Goal: Transaction & Acquisition: Book appointment/travel/reservation

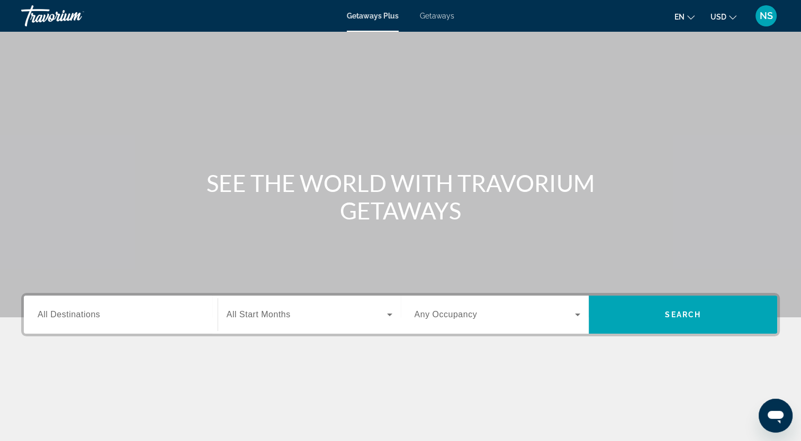
click at [445, 15] on span "Getaways" at bounding box center [437, 16] width 34 height 8
click at [385, 20] on div "Getaways Plus Getaways en English Español Français Italiano Português русский U…" at bounding box center [400, 16] width 801 height 28
click at [372, 18] on span "Getaways Plus" at bounding box center [372, 16] width 51 height 8
click at [431, 17] on span "Getaways" at bounding box center [437, 16] width 34 height 8
click at [160, 313] on input "Destination All Destinations" at bounding box center [121, 315] width 166 height 13
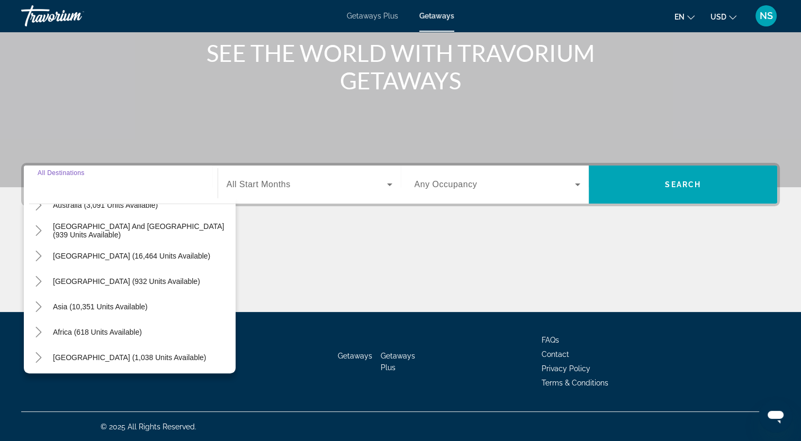
scroll to position [171, 0]
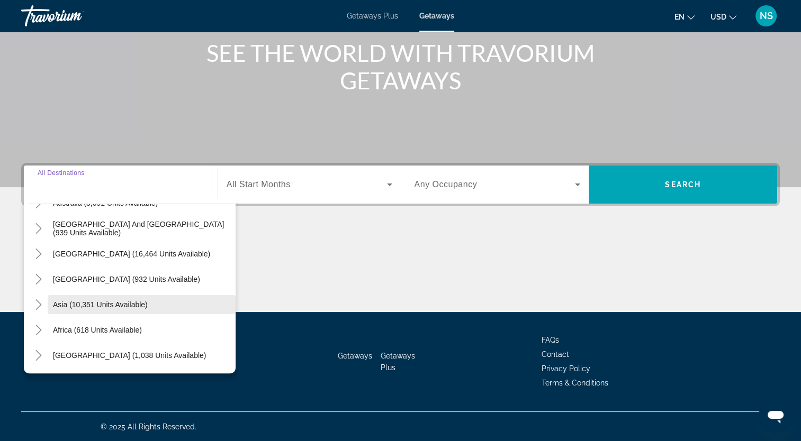
click at [95, 308] on span "Asia (10,351 units available)" at bounding box center [100, 305] width 95 height 8
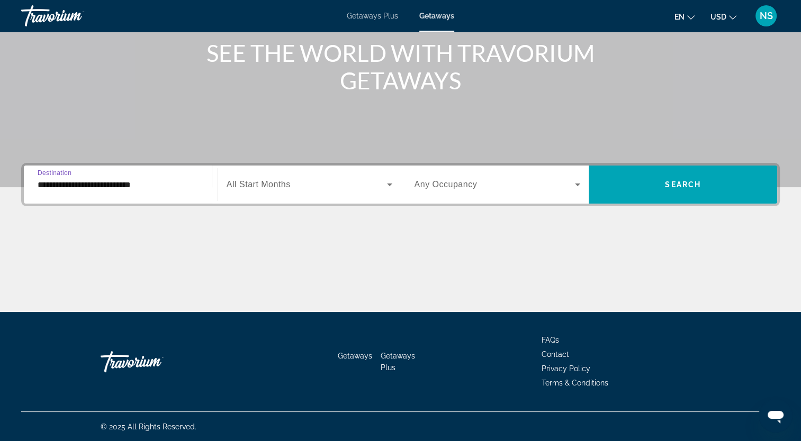
click at [103, 184] on input "**********" at bounding box center [121, 185] width 166 height 13
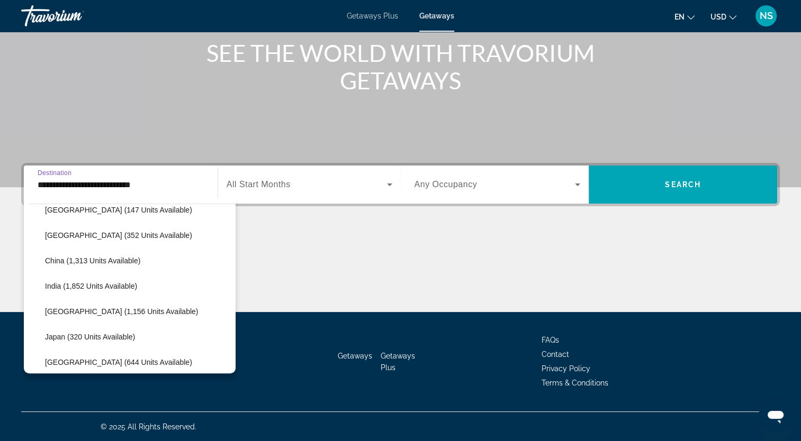
scroll to position [296, 0]
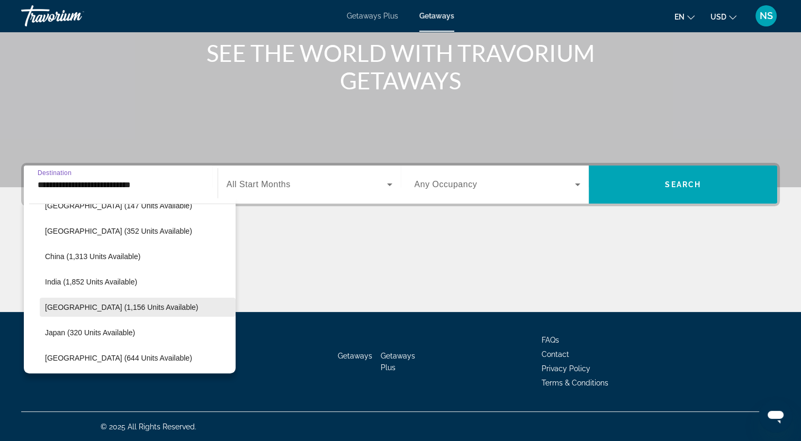
click at [115, 301] on span "Search widget" at bounding box center [138, 307] width 196 height 25
type input "**********"
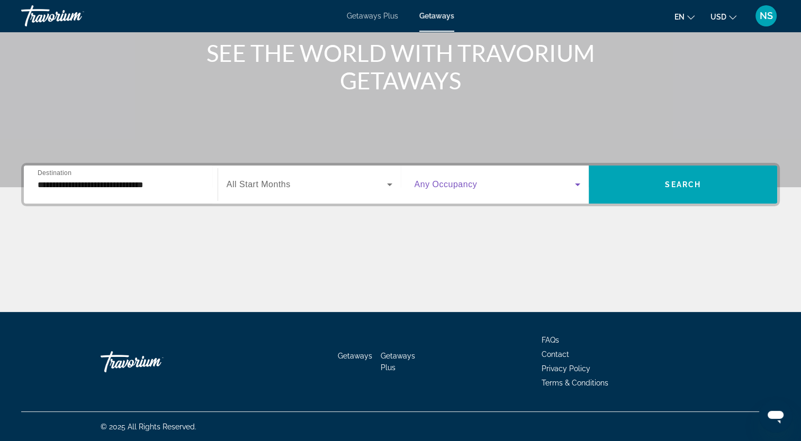
click at [577, 187] on icon "Search widget" at bounding box center [577, 184] width 13 height 13
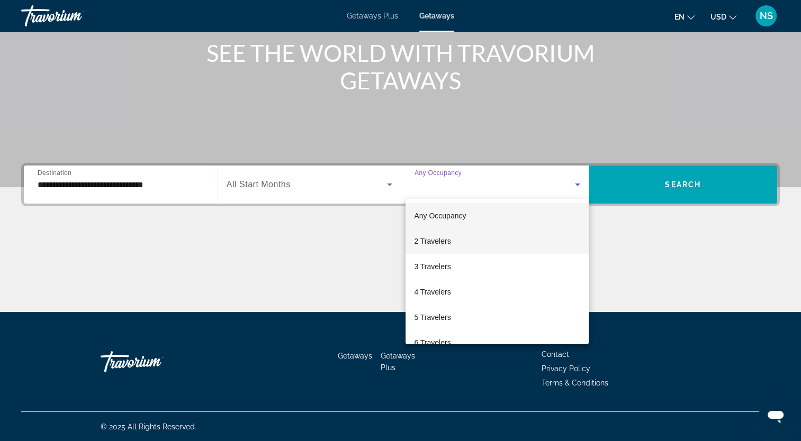
click at [445, 240] on span "2 Travelers" at bounding box center [432, 241] width 37 height 13
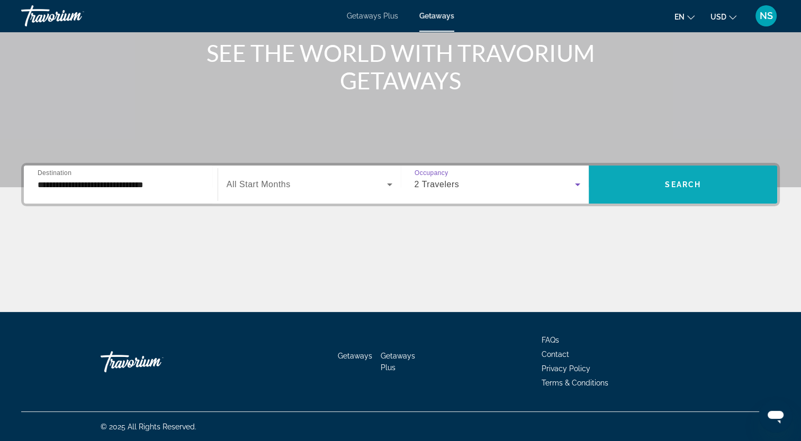
click at [676, 185] on span "Search" at bounding box center [683, 184] width 36 height 8
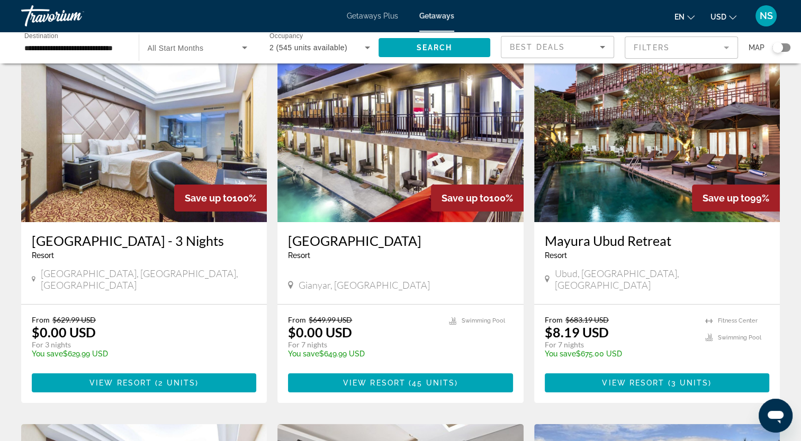
scroll to position [53, 0]
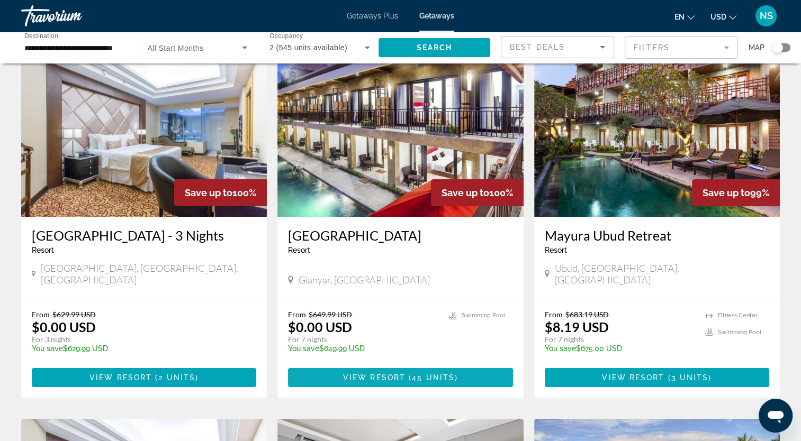
click at [429, 377] on span "45 units" at bounding box center [433, 378] width 43 height 8
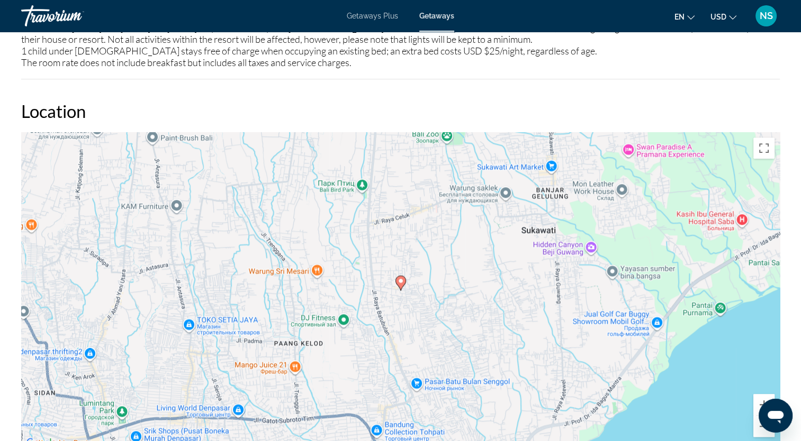
scroll to position [1164, 0]
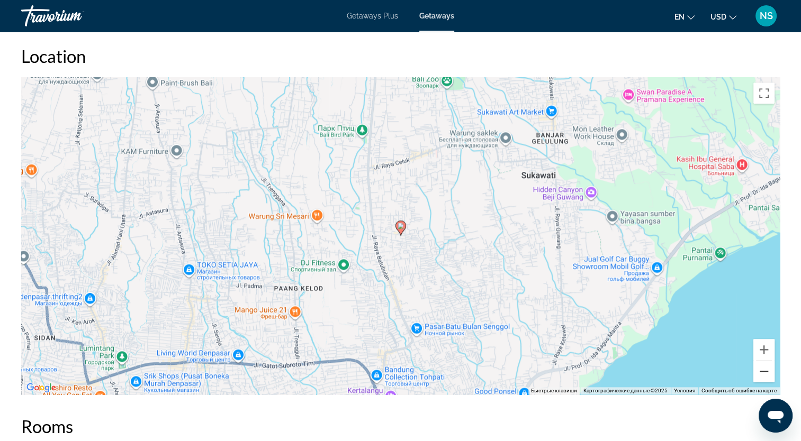
click at [760, 374] on button "Уменьшить" at bounding box center [763, 371] width 21 height 21
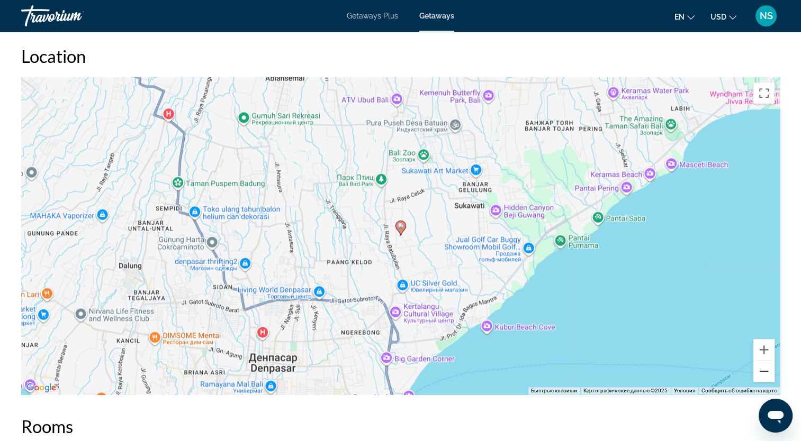
click at [760, 374] on button "Уменьшить" at bounding box center [763, 371] width 21 height 21
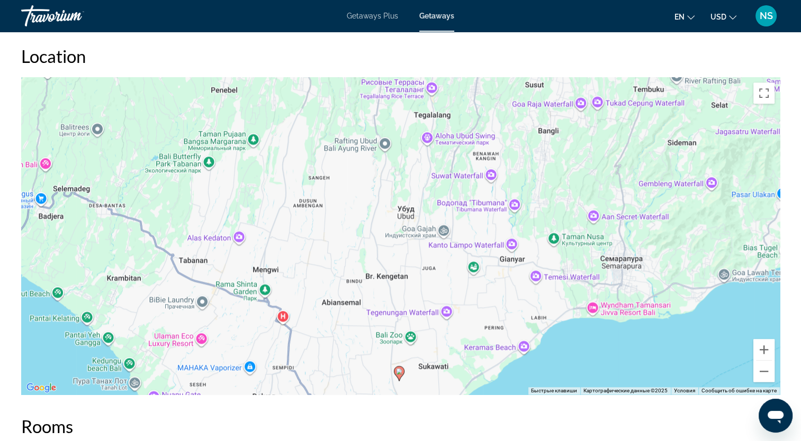
drag, startPoint x: 445, startPoint y: 138, endPoint x: 443, endPoint y: 282, distance: 144.0
click at [443, 282] on div "Чтобы активировать перетаскивание с помощью клавиатуры, нажмите Alt + Ввод. Пос…" at bounding box center [400, 236] width 758 height 318
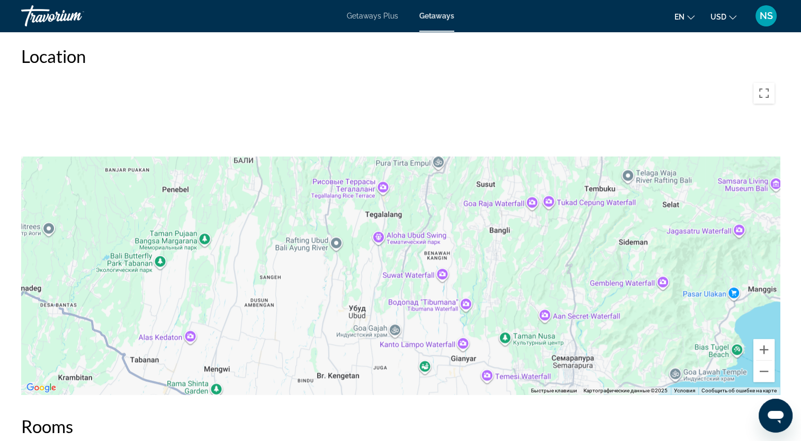
drag, startPoint x: 395, startPoint y: 206, endPoint x: 381, endPoint y: 241, distance: 37.2
click at [381, 241] on div "Чтобы активировать перетаскивание с помощью клавиатуры, нажмите Alt + Ввод. Пос…" at bounding box center [400, 236] width 758 height 318
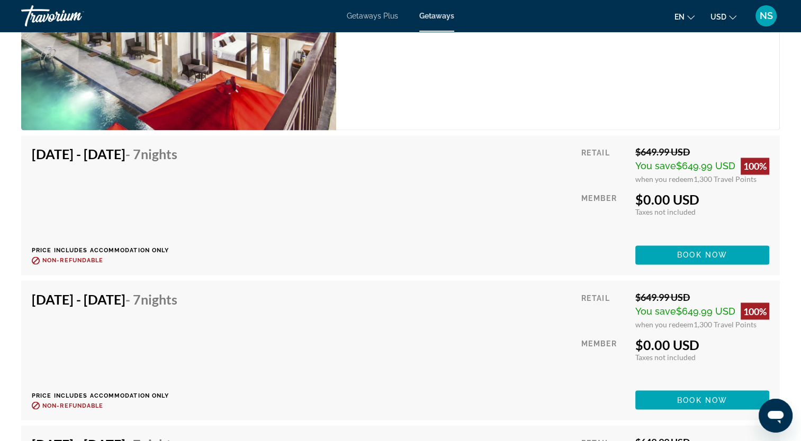
scroll to position [1746, 0]
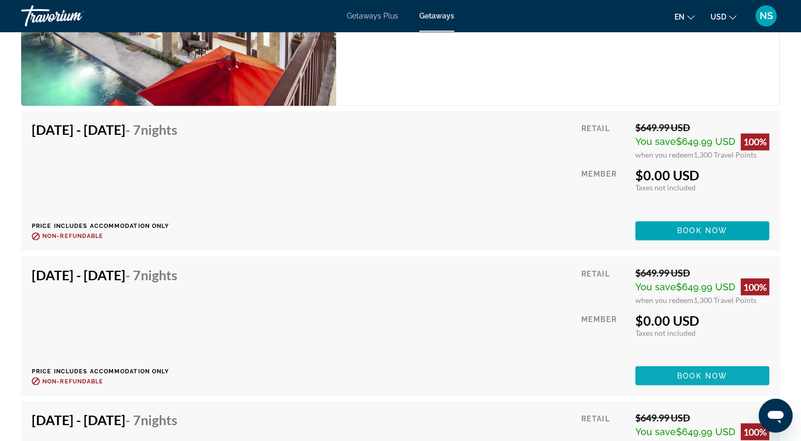
click at [685, 373] on span "Book now" at bounding box center [702, 376] width 50 height 8
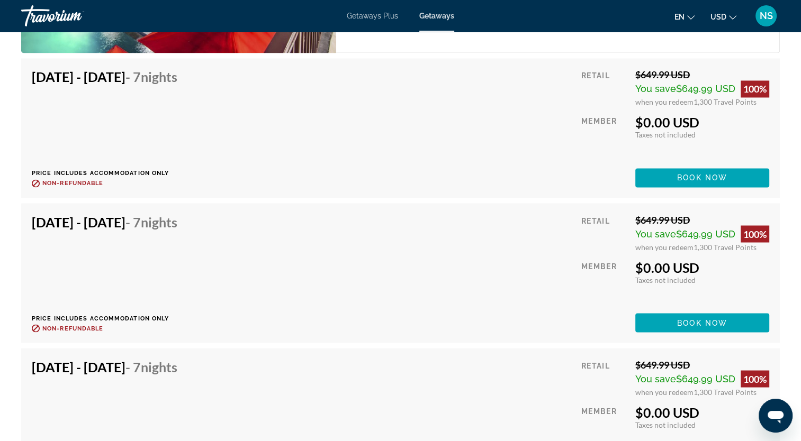
scroll to position [1852, 0]
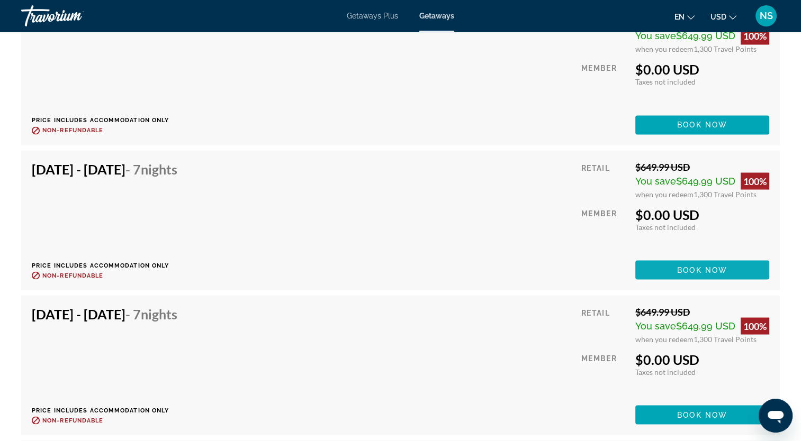
click at [656, 268] on span "Main content" at bounding box center [702, 269] width 134 height 25
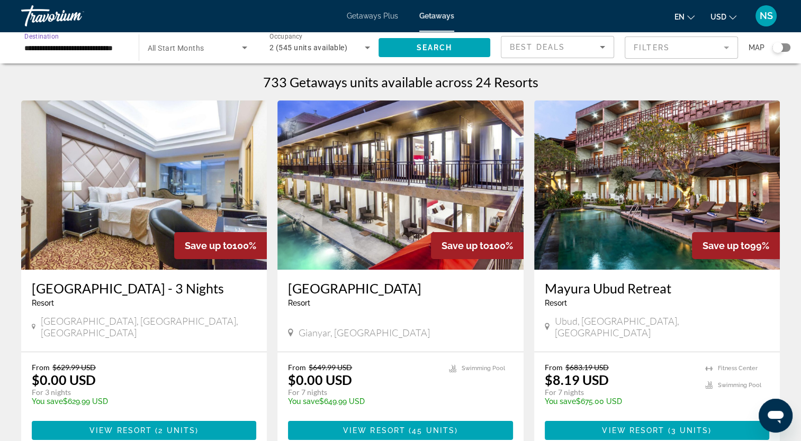
click at [43, 51] on input "**********" at bounding box center [74, 48] width 101 height 13
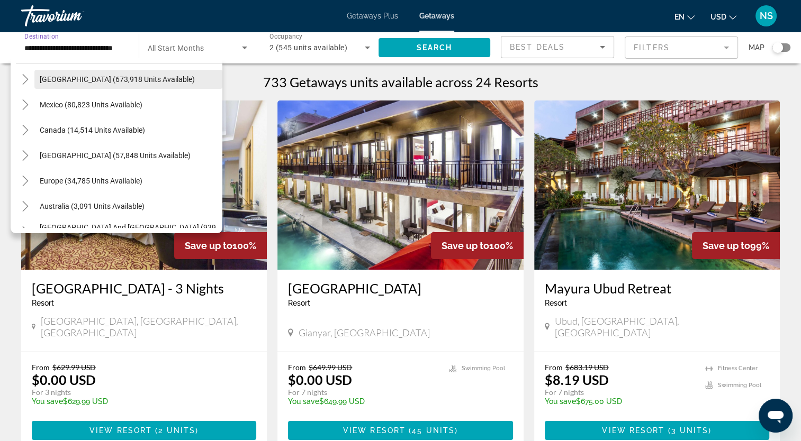
scroll to position [53, 0]
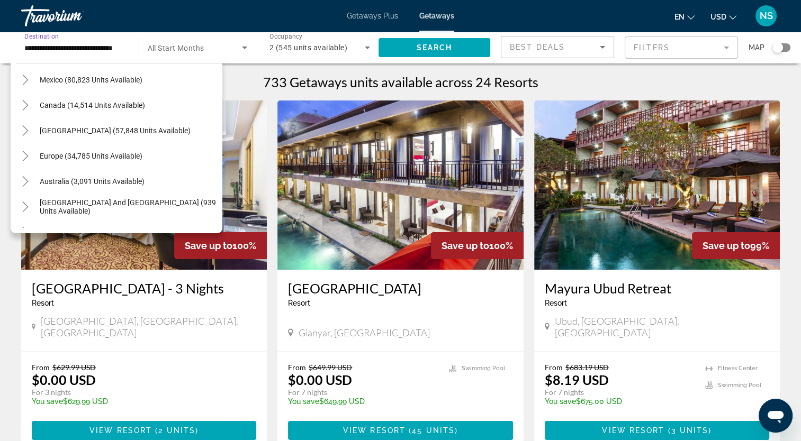
click at [52, 155] on span "Europe (34,785 units available)" at bounding box center [91, 156] width 103 height 8
type input "**********"
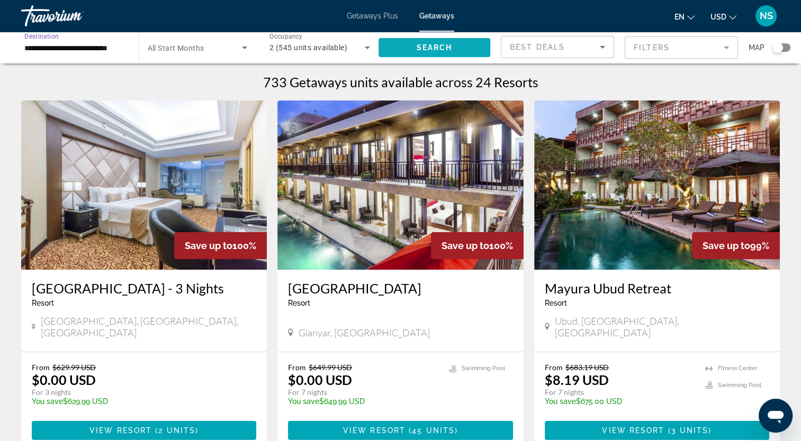
click at [406, 47] on span "Search widget" at bounding box center [434, 47] width 112 height 25
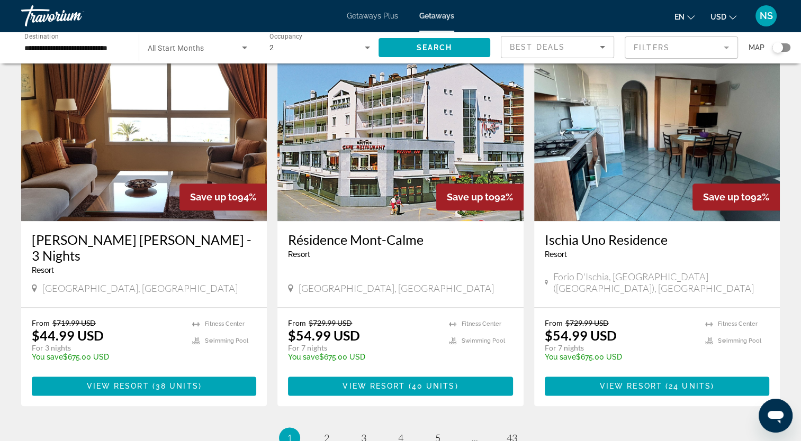
scroll to position [1164, 0]
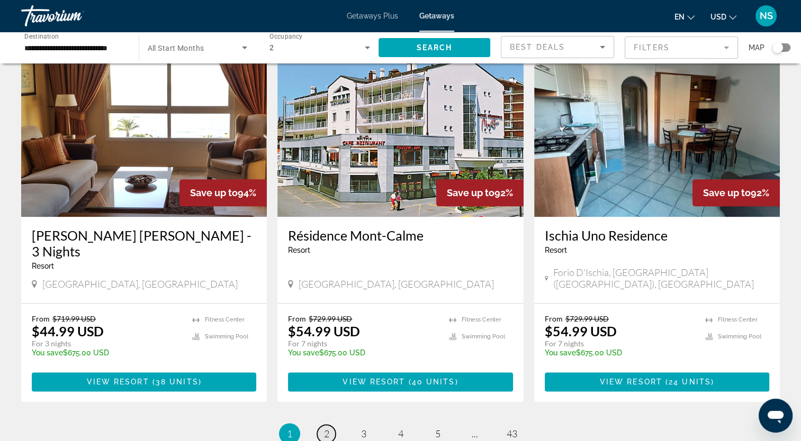
click at [327, 428] on span "2" at bounding box center [326, 434] width 5 height 12
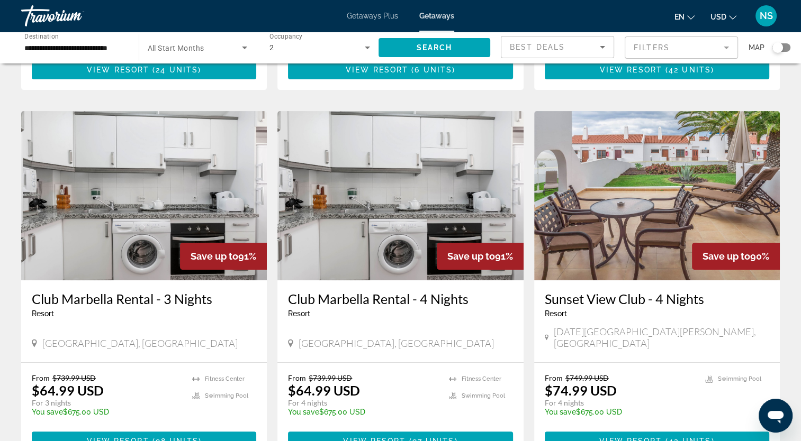
scroll to position [212, 0]
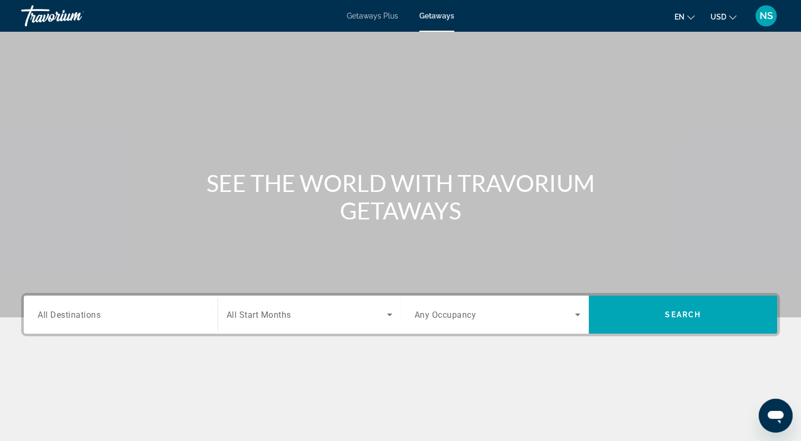
click at [61, 319] on span "All Destinations" at bounding box center [69, 315] width 63 height 10
click at [61, 319] on input "Destination All Destinations" at bounding box center [121, 315] width 166 height 13
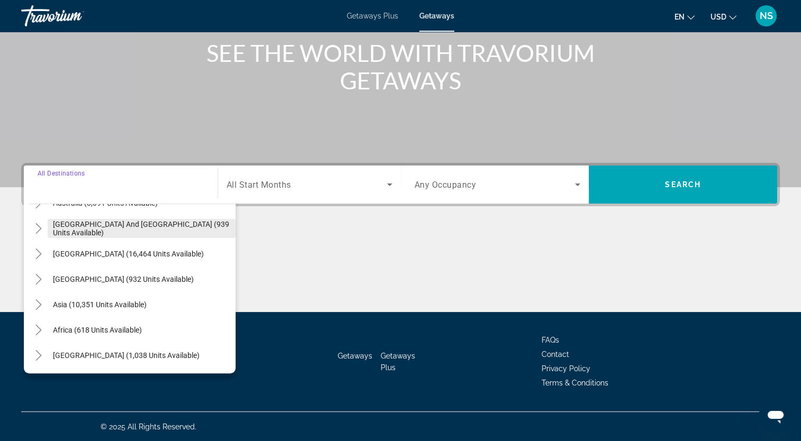
scroll to position [66, 0]
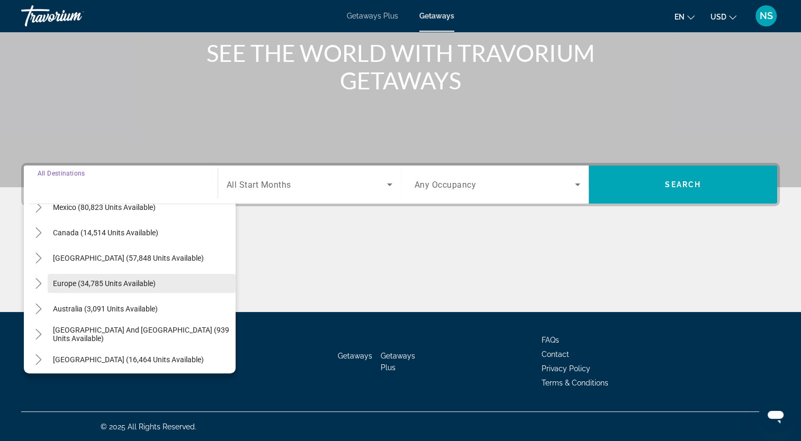
click at [66, 283] on span "Europe (34,785 units available)" at bounding box center [104, 283] width 103 height 8
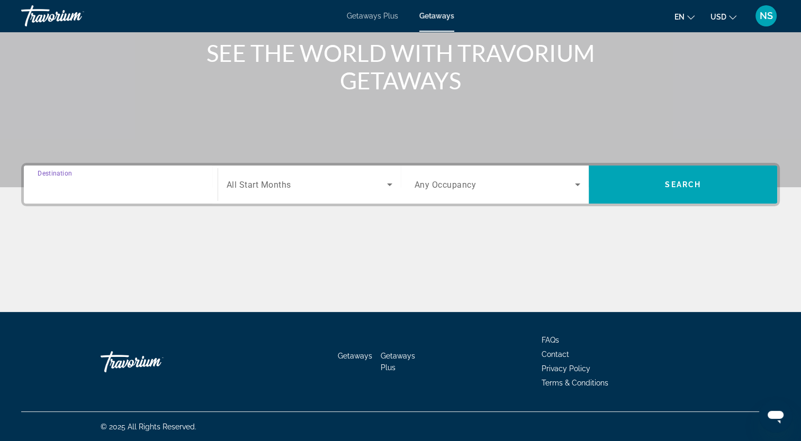
type input "**********"
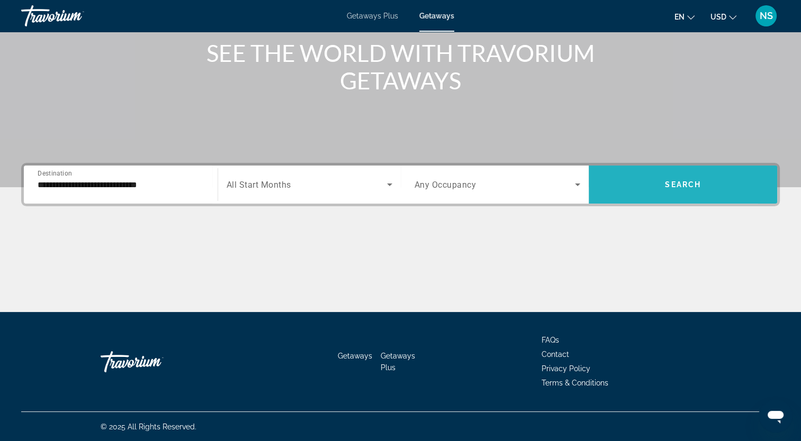
click at [633, 188] on span "Search widget" at bounding box center [682, 184] width 188 height 25
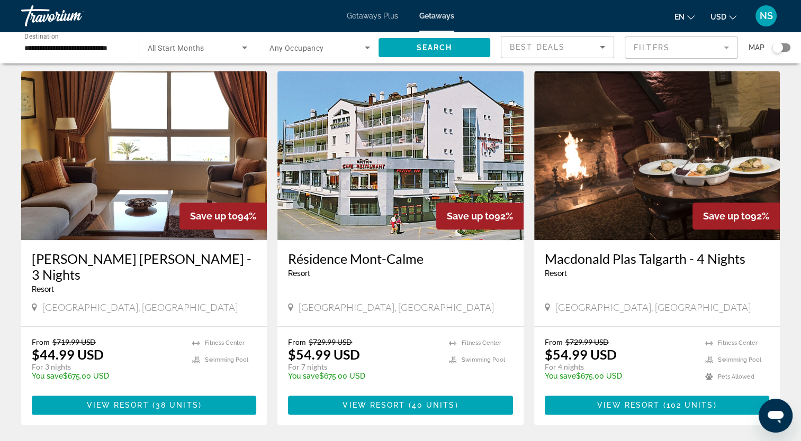
scroll to position [1164, 0]
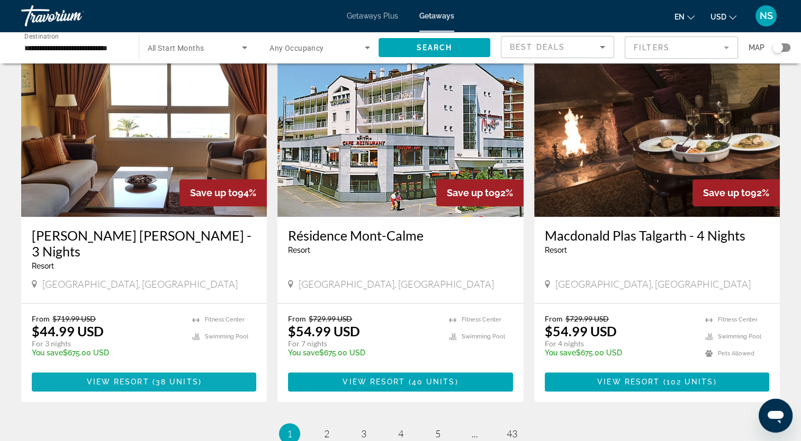
click at [179, 378] on span "38 units" at bounding box center [177, 382] width 43 height 8
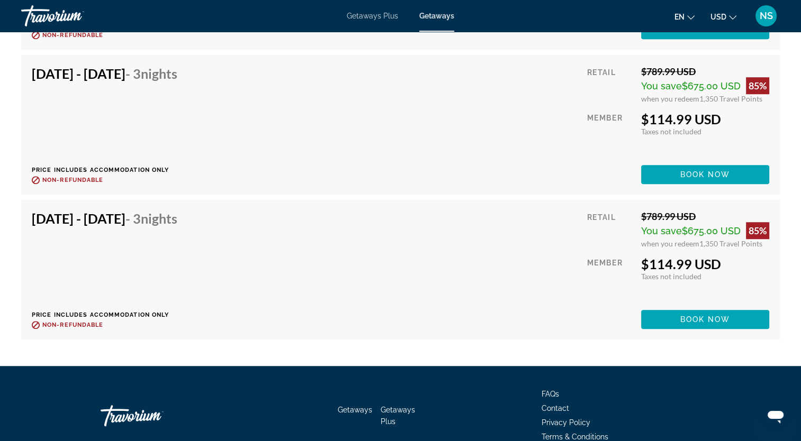
scroll to position [4445, 0]
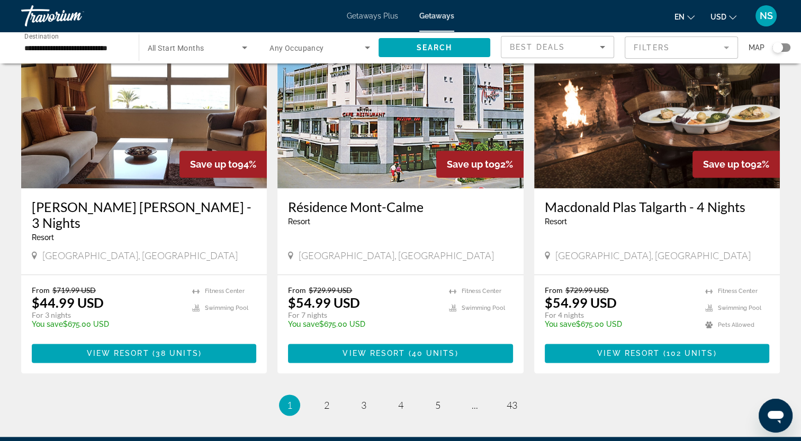
scroll to position [1217, 0]
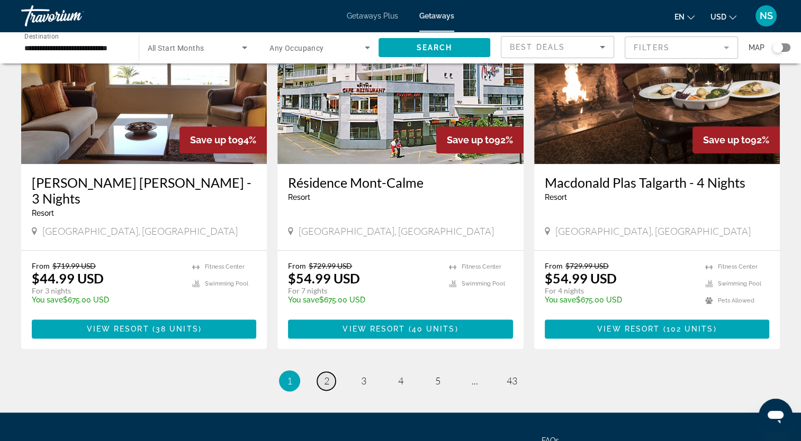
click at [330, 372] on link "page 2" at bounding box center [326, 381] width 19 height 19
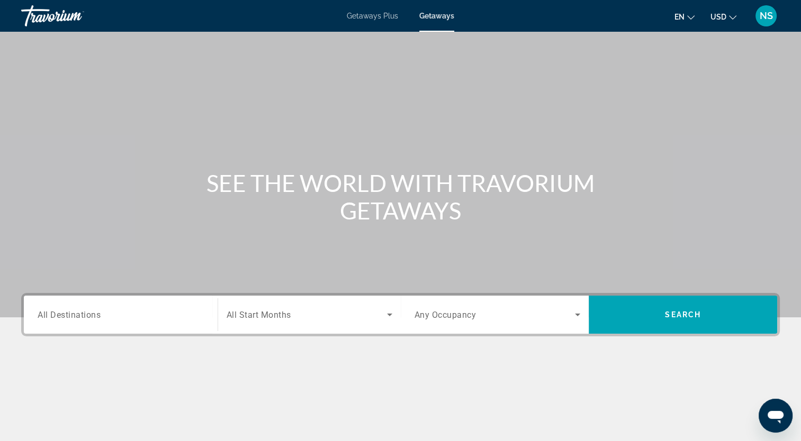
click at [93, 314] on span "All Destinations" at bounding box center [69, 315] width 63 height 10
click at [93, 314] on input "Destination All Destinations" at bounding box center [121, 315] width 166 height 13
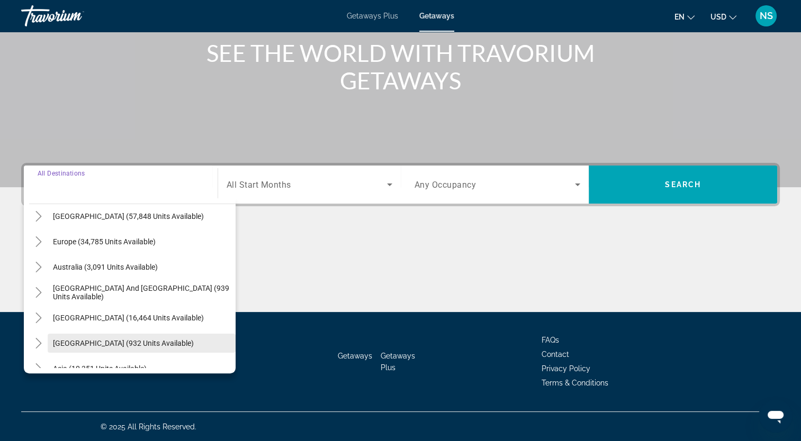
scroll to position [106, 0]
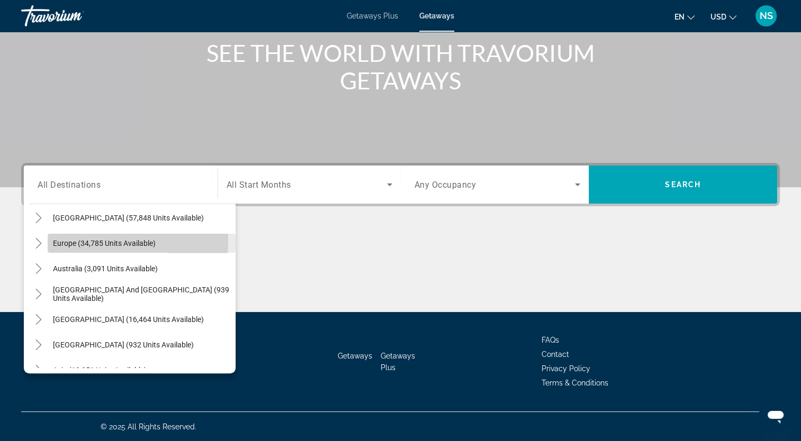
click at [63, 239] on span "Europe (34,785 units available)" at bounding box center [104, 243] width 103 height 8
type input "**********"
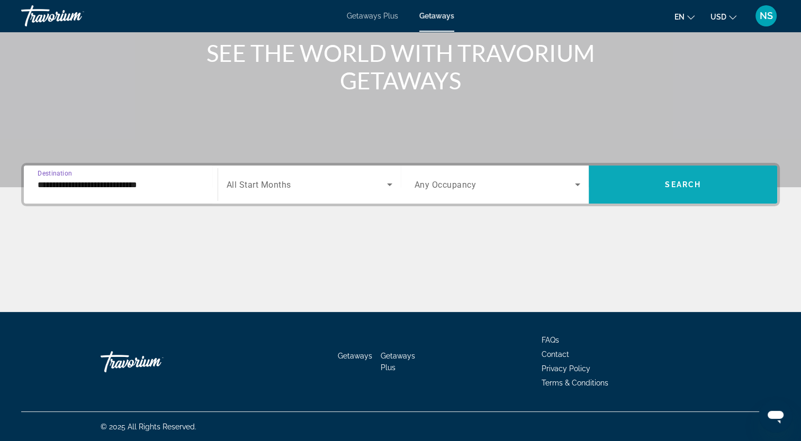
click at [701, 185] on span "Search widget" at bounding box center [682, 184] width 188 height 25
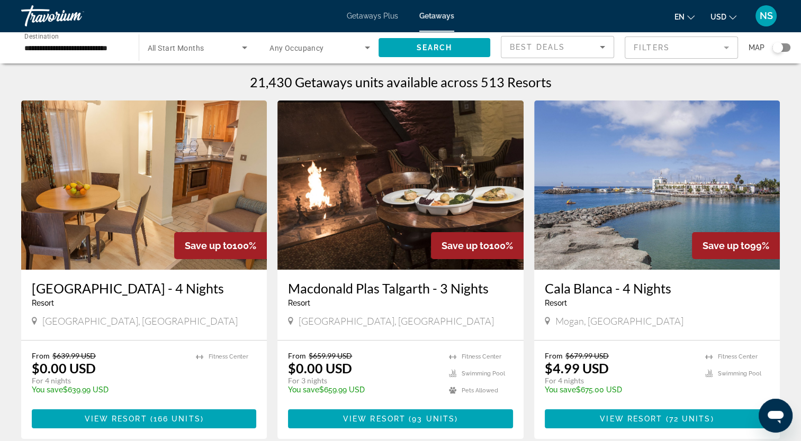
scroll to position [106, 0]
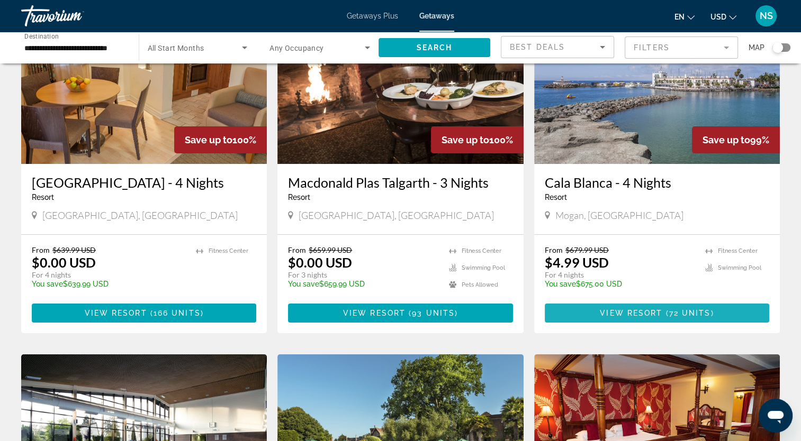
click at [640, 318] on span "View Resort" at bounding box center [631, 313] width 62 height 8
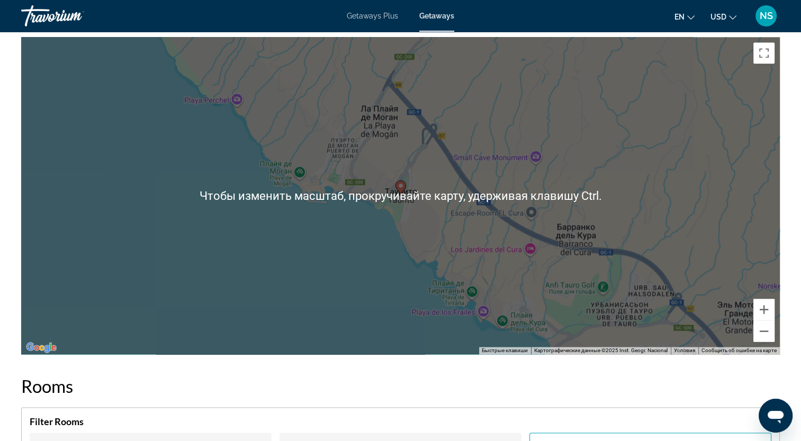
scroll to position [1535, 0]
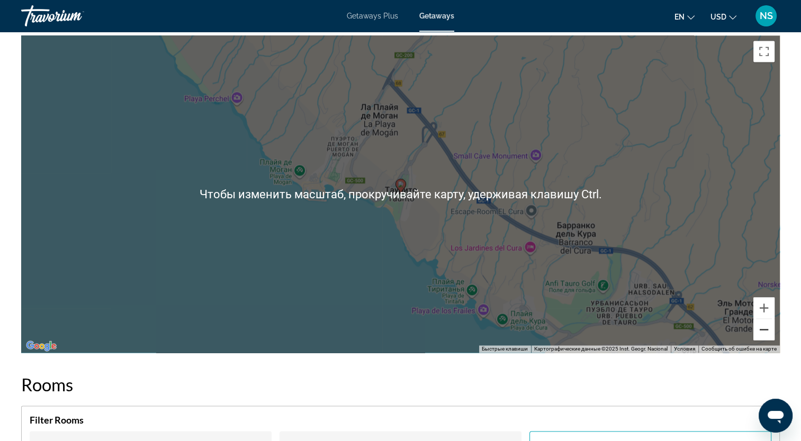
click at [765, 330] on button "Уменьшить" at bounding box center [763, 329] width 21 height 21
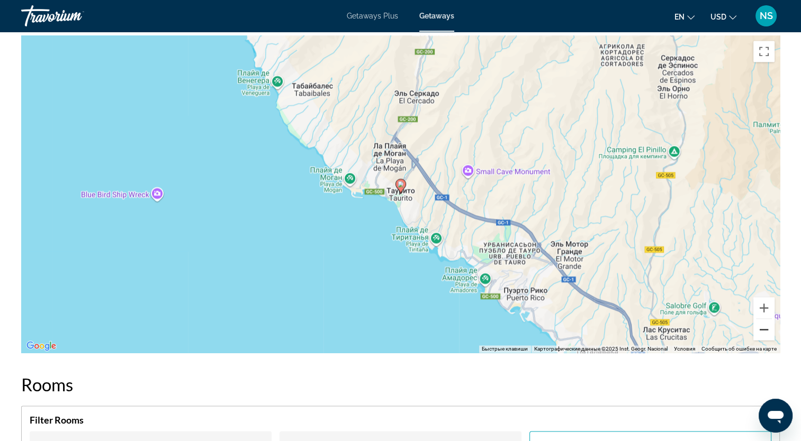
click at [765, 330] on button "Уменьшить" at bounding box center [763, 329] width 21 height 21
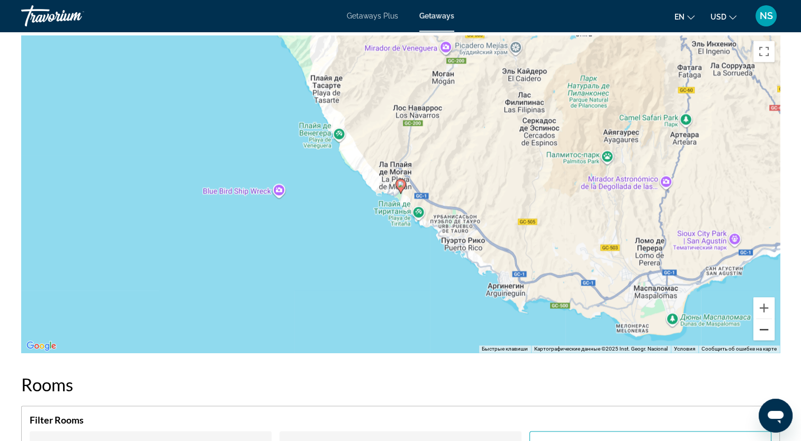
click at [765, 330] on button "Уменьшить" at bounding box center [763, 329] width 21 height 21
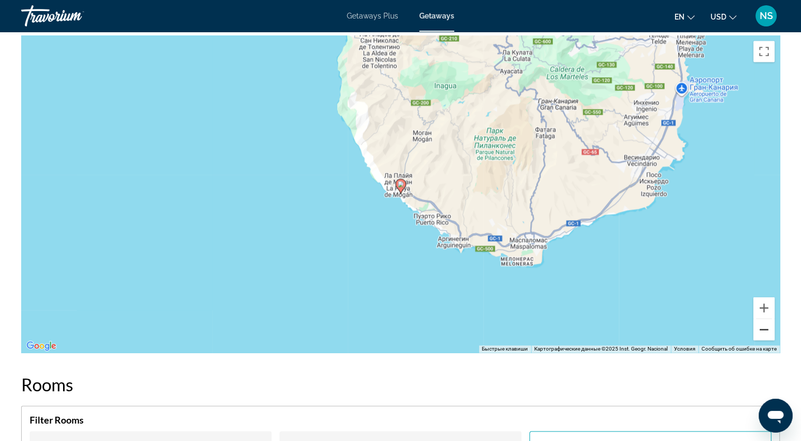
click at [760, 325] on button "Уменьшить" at bounding box center [763, 329] width 21 height 21
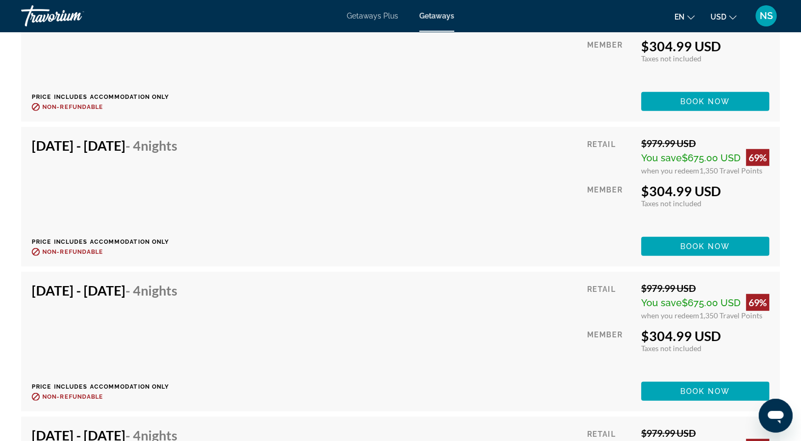
scroll to position [10532, 0]
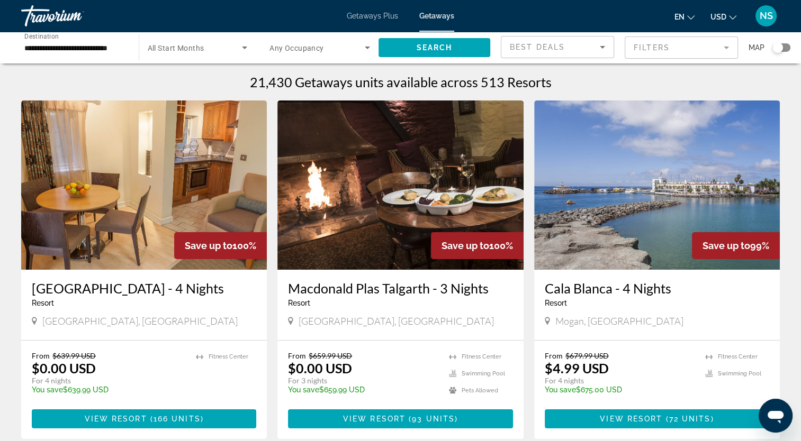
scroll to position [386, 0]
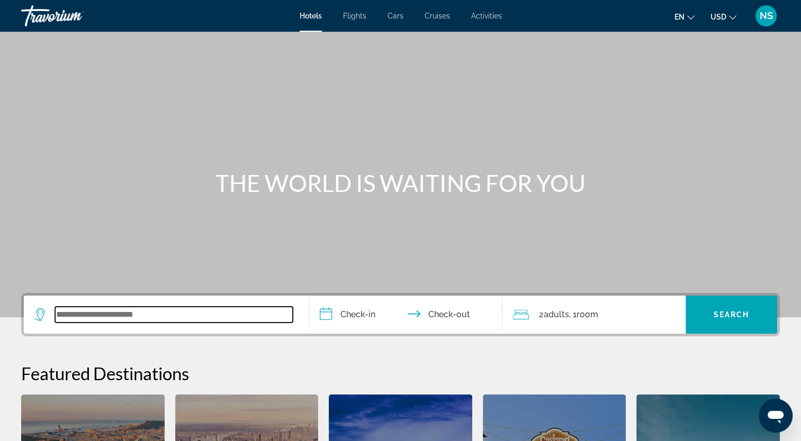
click at [138, 314] on input "Search widget" at bounding box center [174, 315] width 238 height 16
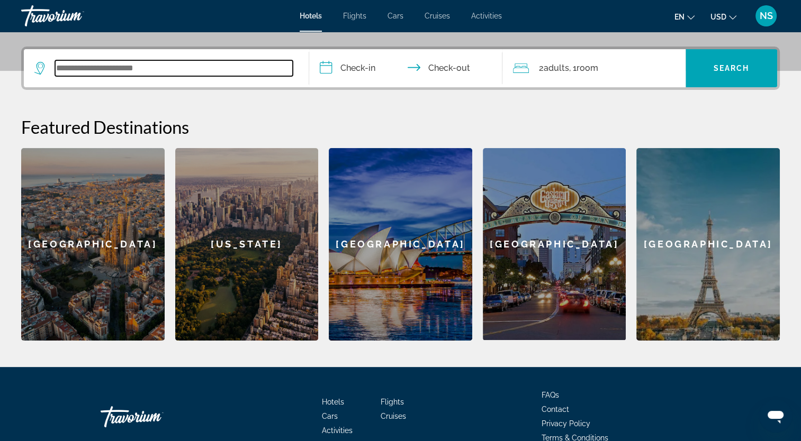
scroll to position [258, 0]
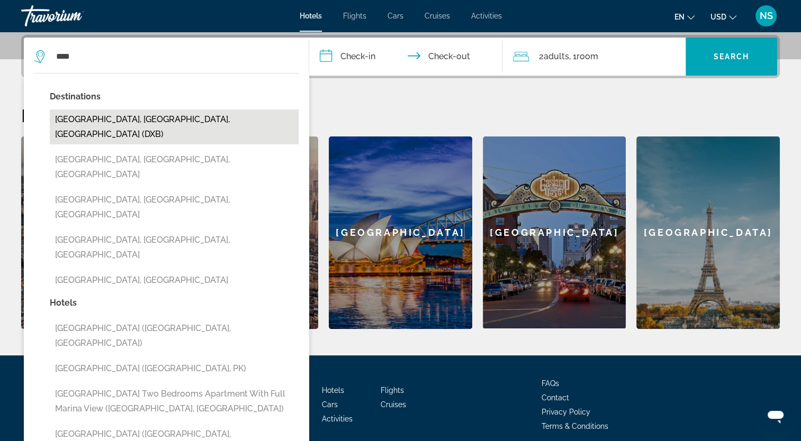
click at [166, 122] on button "Dubai, Dubai Emirate, United Arab Emirates (DXB)" at bounding box center [174, 127] width 249 height 35
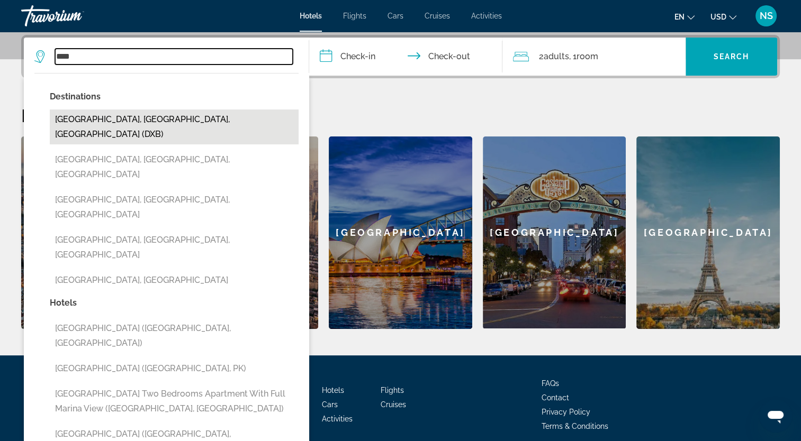
type input "**********"
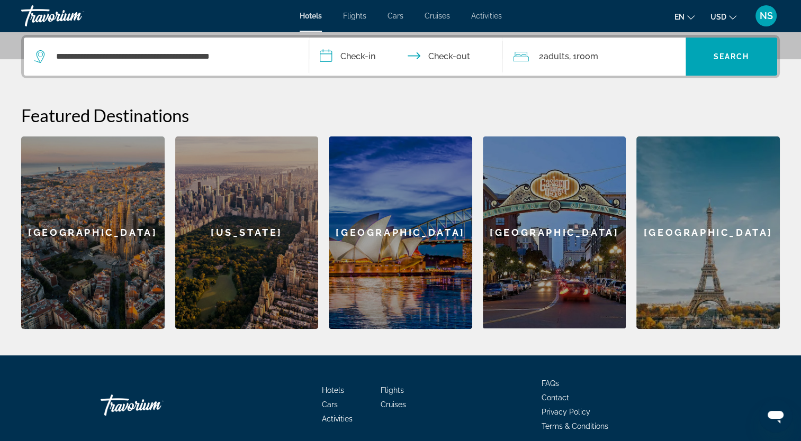
click at [333, 58] on input "**********" at bounding box center [408, 58] width 198 height 41
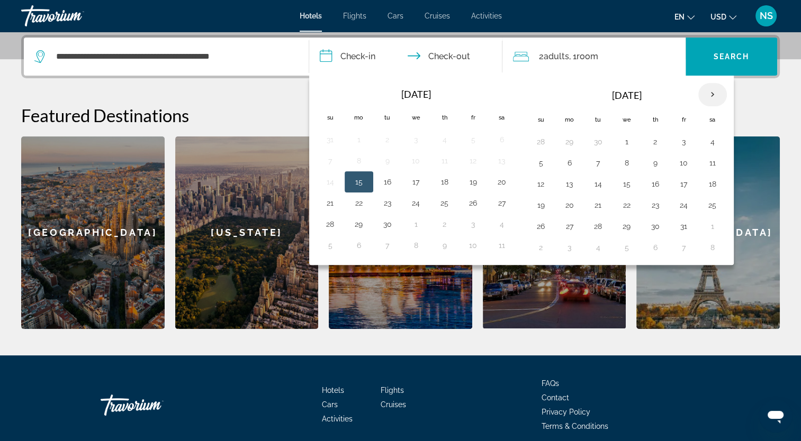
click at [708, 94] on th "Next month" at bounding box center [712, 94] width 29 height 23
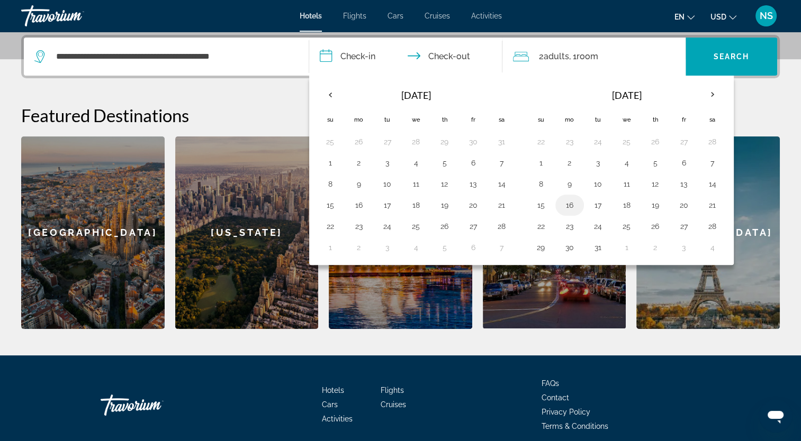
click at [567, 206] on button "16" at bounding box center [569, 205] width 17 height 15
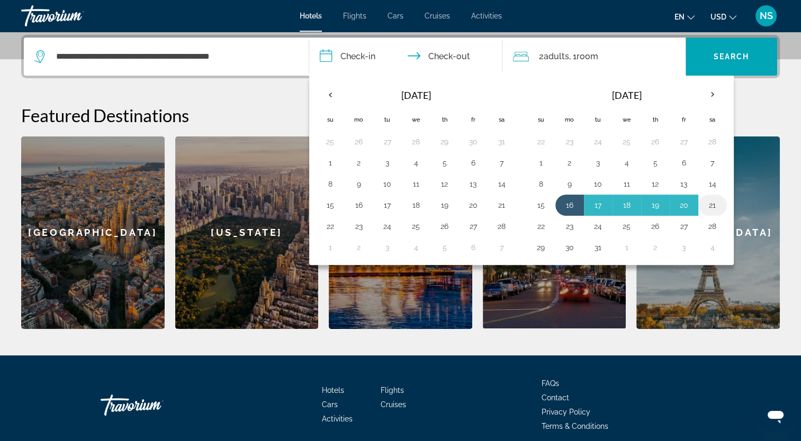
click at [713, 203] on button "21" at bounding box center [712, 205] width 17 height 15
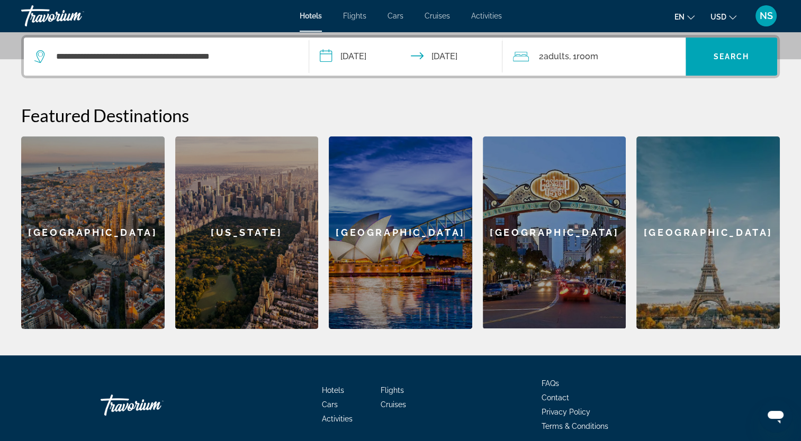
click at [368, 56] on input "**********" at bounding box center [408, 58] width 198 height 41
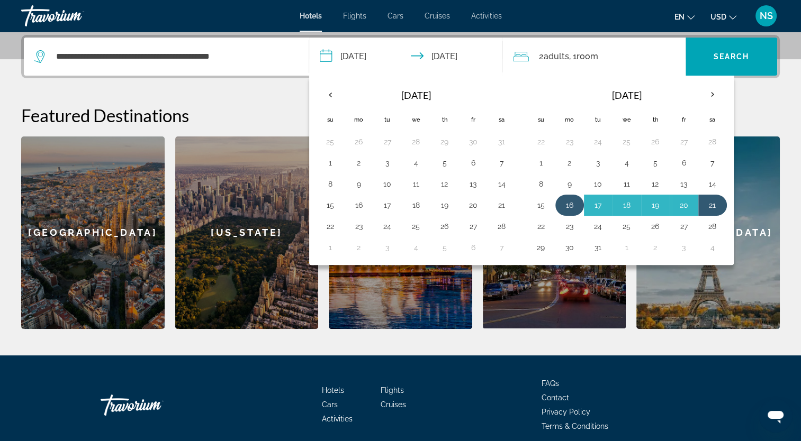
click at [561, 202] on button "16" at bounding box center [569, 205] width 17 height 15
click at [564, 220] on button "23" at bounding box center [569, 226] width 17 height 15
type input "**********"
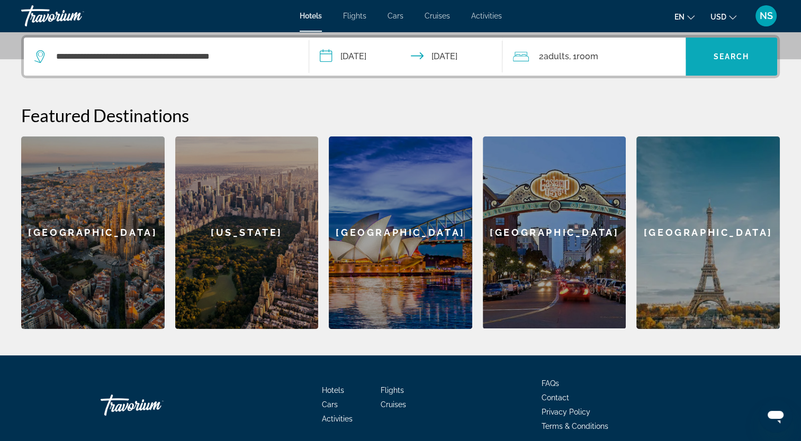
click at [728, 55] on span "Search" at bounding box center [731, 56] width 36 height 8
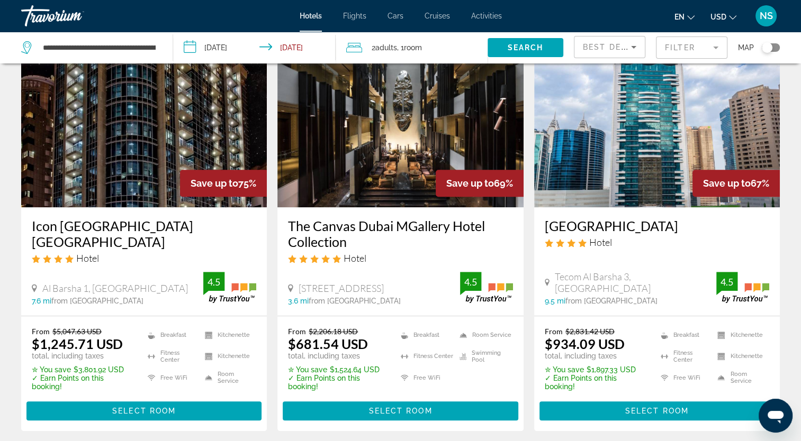
scroll to position [476, 0]
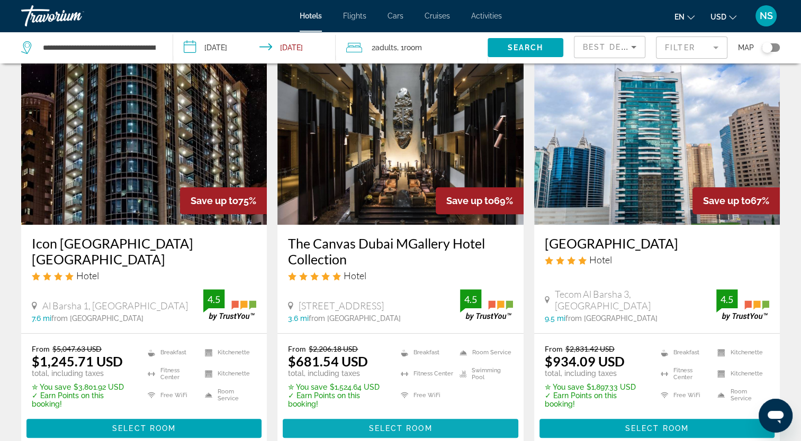
click at [379, 424] on span "Select Room" at bounding box center [400, 428] width 64 height 8
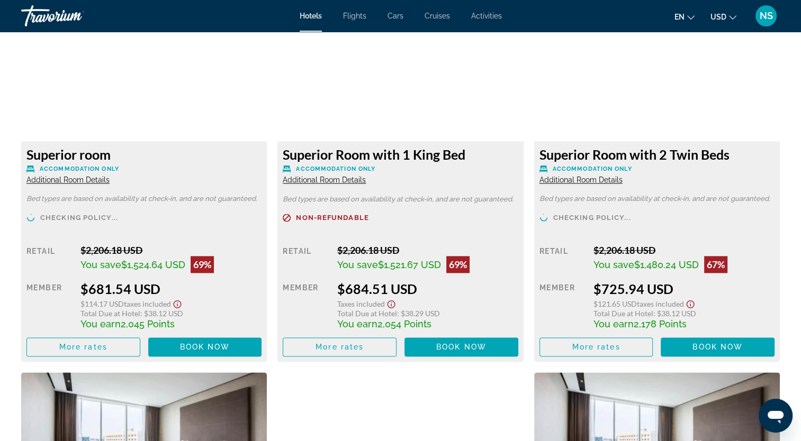
scroll to position [1535, 0]
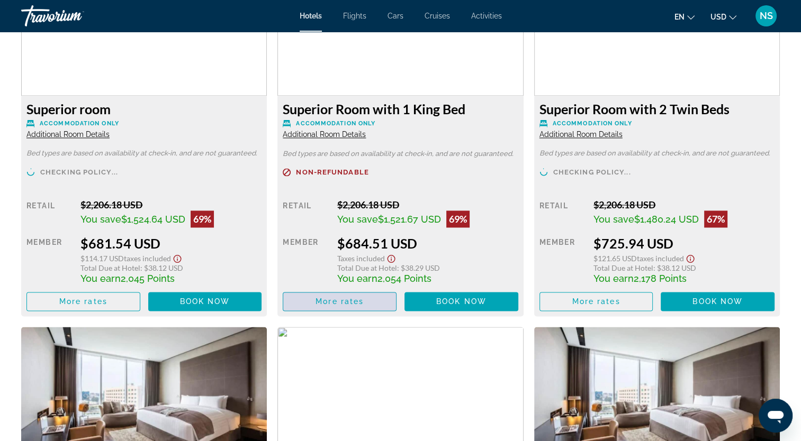
click at [321, 301] on span "More rates" at bounding box center [339, 301] width 48 height 8
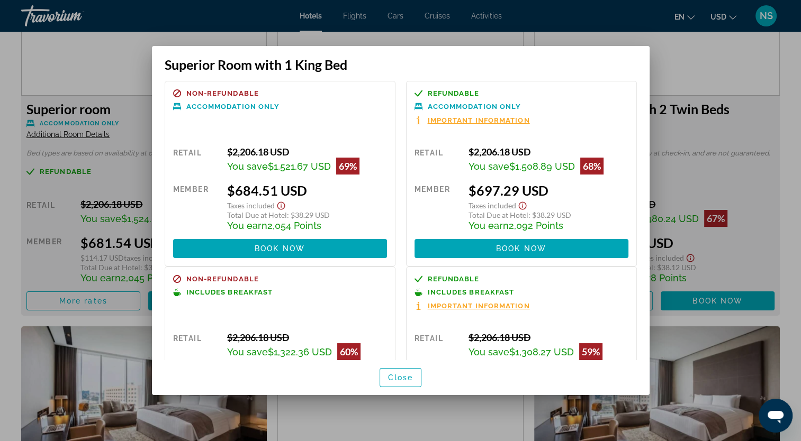
scroll to position [0, 0]
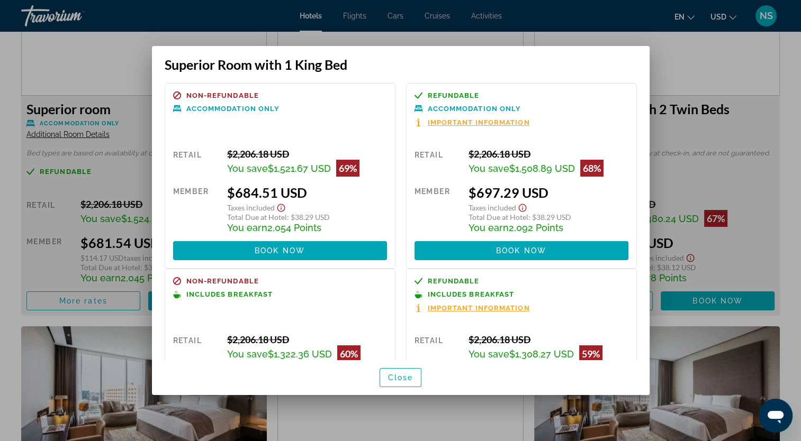
click at [700, 145] on div at bounding box center [400, 220] width 801 height 441
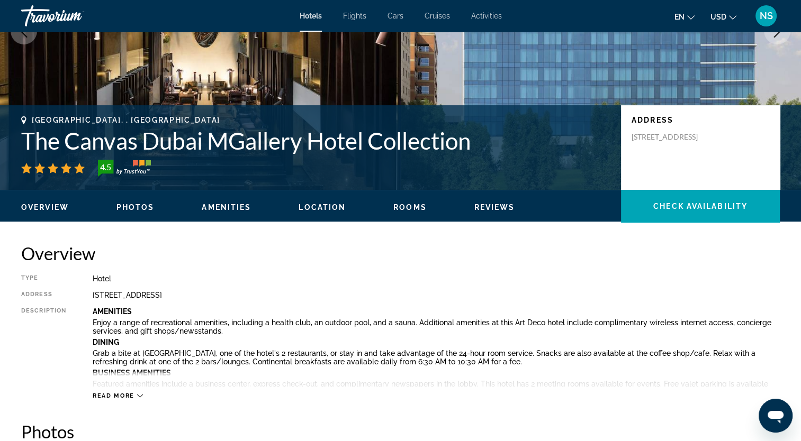
scroll to position [53, 0]
